Goal: Information Seeking & Learning: Learn about a topic

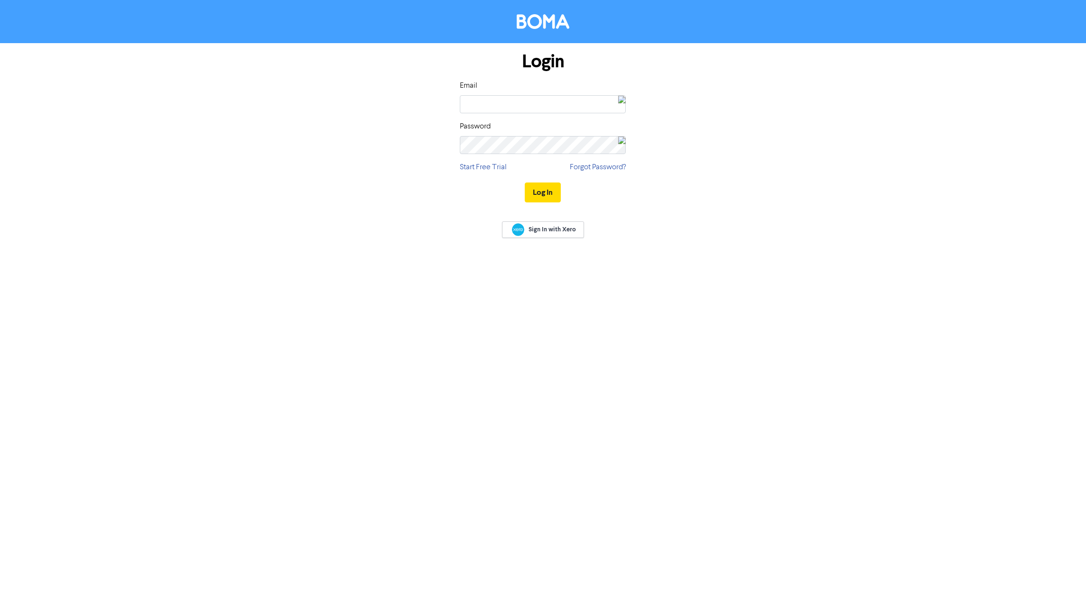
click at [618, 105] on img at bounding box center [622, 104] width 8 height 17
click at [531, 133] on div "Boma Marketing - [PERSON_NAME]" at bounding box center [552, 134] width 82 height 8
click at [511, 138] on div "[PERSON_NAME][EMAIL_ADDRESS][DOMAIN_NAME]" at bounding box center [552, 142] width 82 height 8
type input "[PERSON_NAME][EMAIL_ADDRESS][DOMAIN_NAME]"
click at [489, 145] on img at bounding box center [494, 138] width 20 height 20
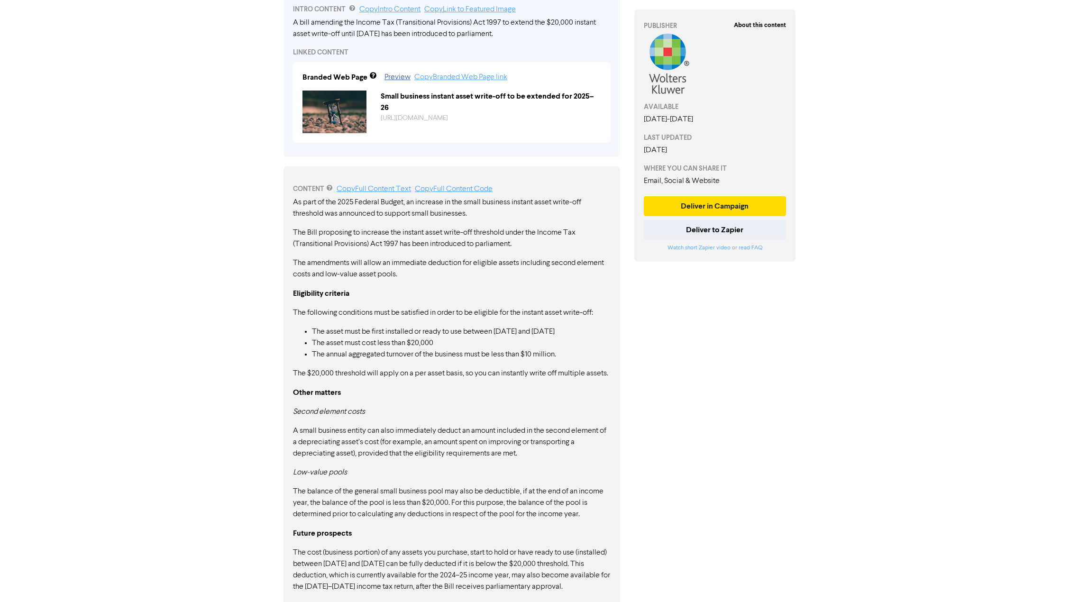
scroll to position [379, 0]
